Goal: Obtain resource: Obtain resource

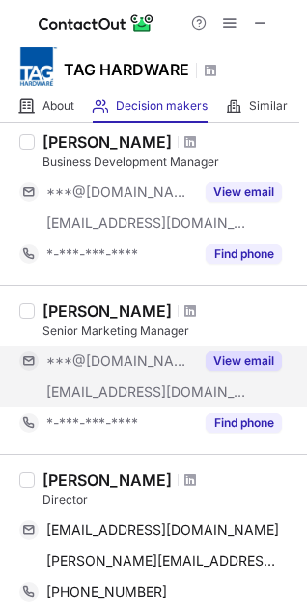
scroll to position [252, 0]
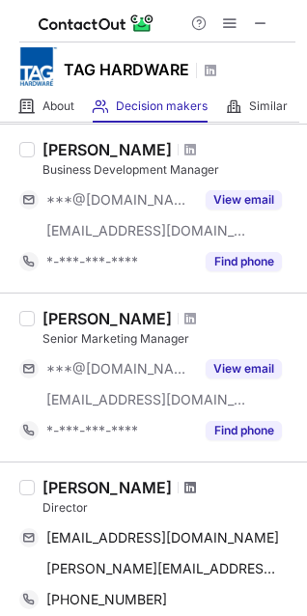
click at [184, 487] on span at bounding box center [190, 487] width 12 height 15
click at [257, 30] on span at bounding box center [260, 22] width 15 height 15
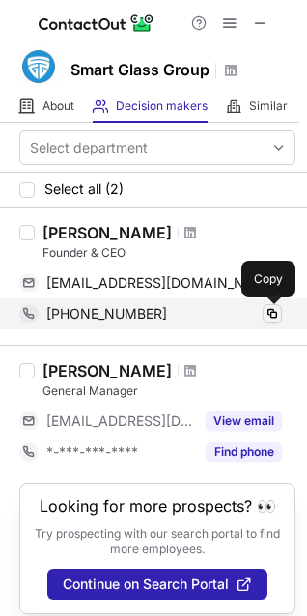
click at [266, 320] on span at bounding box center [272, 313] width 15 height 15
click at [271, 316] on span at bounding box center [272, 313] width 15 height 15
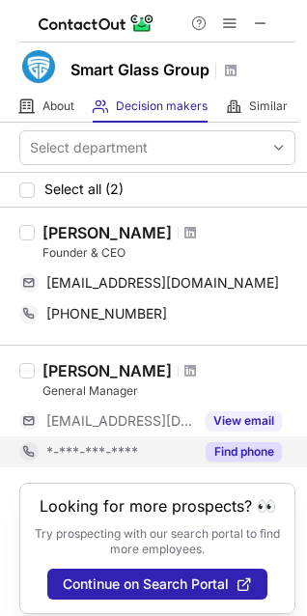
click at [232, 452] on button "Find phone" at bounding box center [244, 451] width 76 height 19
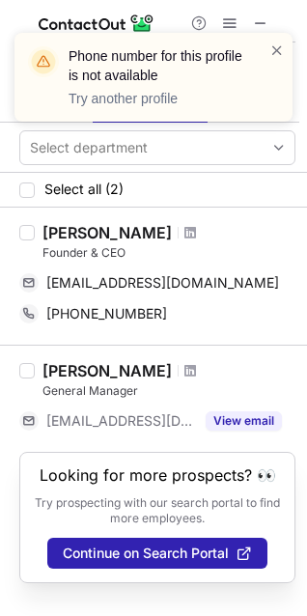
click at [178, 372] on div at bounding box center [191, 371] width 26 height 12
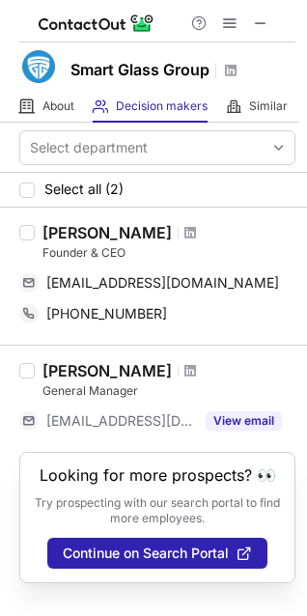
click at [178, 369] on div at bounding box center [191, 371] width 26 height 12
click at [184, 370] on span at bounding box center [190, 370] width 12 height 15
click at [178, 368] on div at bounding box center [191, 371] width 26 height 12
click at [184, 368] on span at bounding box center [190, 370] width 12 height 15
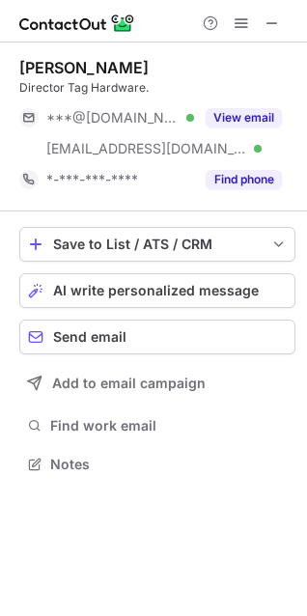
scroll to position [451, 307]
click at [38, 241] on span "save-profile-one-click" at bounding box center [35, 244] width 15 height 15
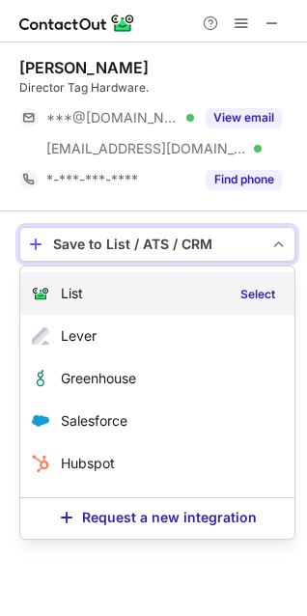
click at [73, 291] on span "List" at bounding box center [72, 293] width 22 height 15
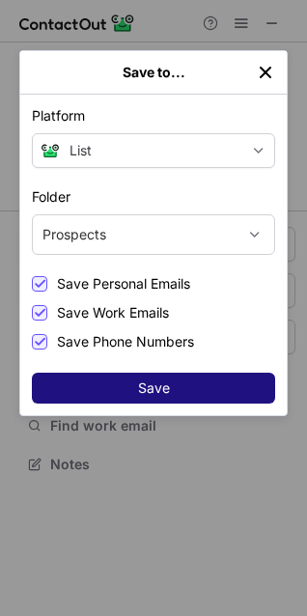
click at [120, 384] on button "Save" at bounding box center [153, 388] width 243 height 31
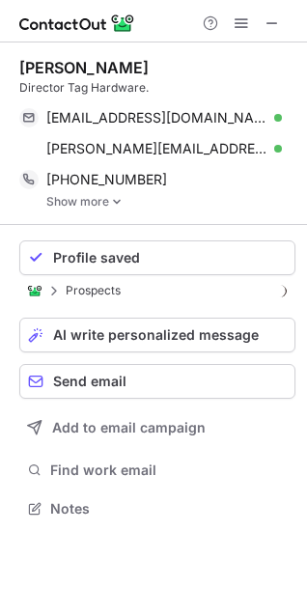
scroll to position [495, 307]
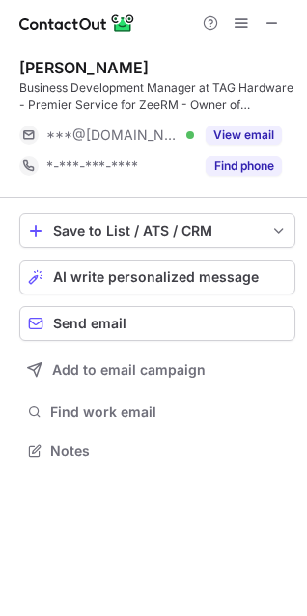
scroll to position [437, 307]
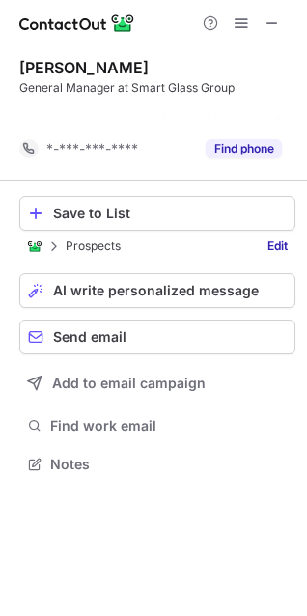
scroll to position [420, 307]
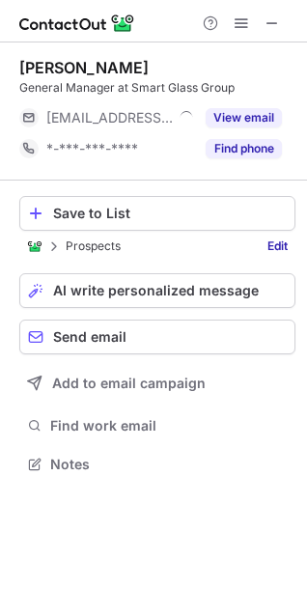
scroll to position [451, 307]
click at [40, 209] on span at bounding box center [35, 213] width 15 height 15
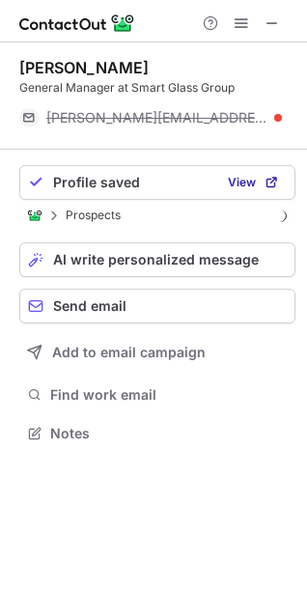
scroll to position [420, 307]
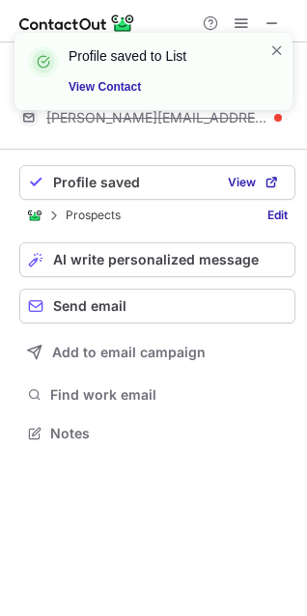
click at [271, 14] on div "Profile saved to List View Contact" at bounding box center [153, 79] width 309 height 131
click at [279, 42] on span at bounding box center [276, 50] width 15 height 19
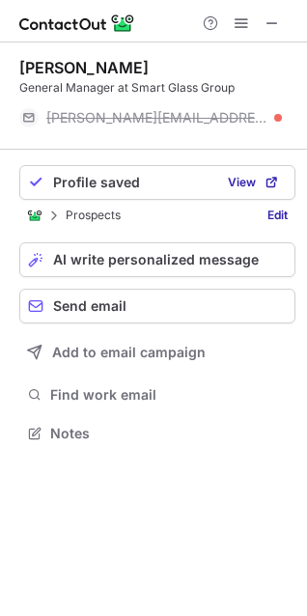
click at [272, 25] on div "Profile saved to List View Contact" at bounding box center [153, 79] width 309 height 131
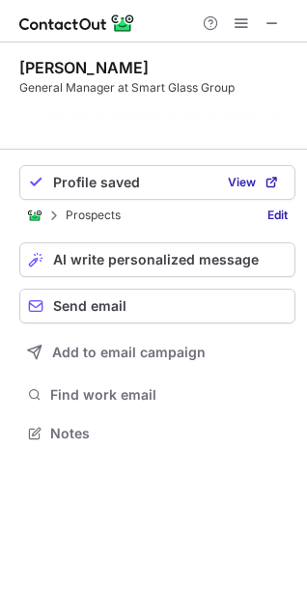
click at [272, 20] on span at bounding box center [272, 22] width 15 height 15
